Goal: Navigation & Orientation: Find specific page/section

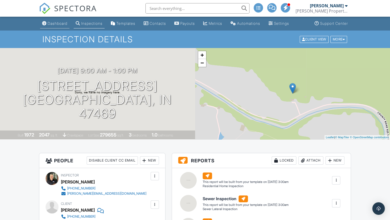
click at [57, 24] on div "Dashboard" at bounding box center [58, 23] width 20 height 4
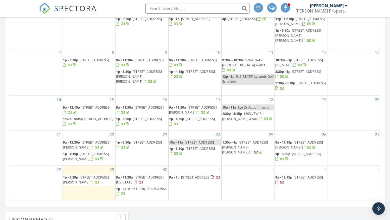
scroll to position [275, 0]
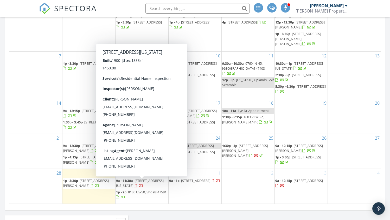
click at [132, 183] on span "9a - 11:30a [STREET_ADDRESS][US_STATE]" at bounding box center [142, 183] width 52 height 10
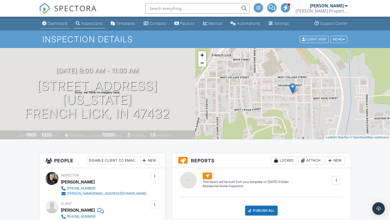
click at [58, 24] on div "Dashboard" at bounding box center [58, 23] width 20 height 4
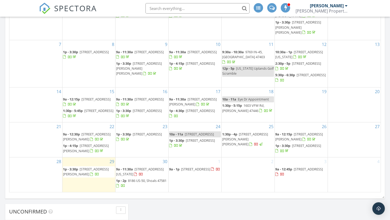
scroll to position [287, 0]
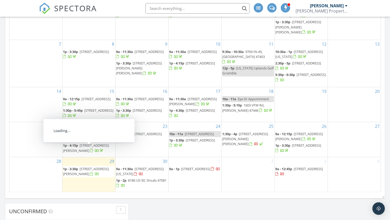
click at [140, 171] on span "563 S Washington St, French Lick 47432" at bounding box center [140, 171] width 48 height 10
